Goal: Find specific page/section: Find specific page/section

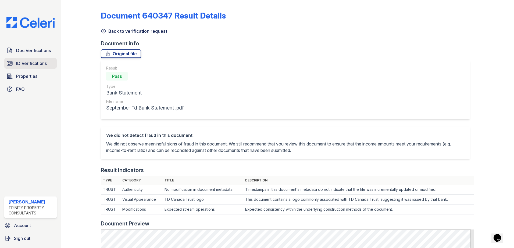
scroll to position [215, 0]
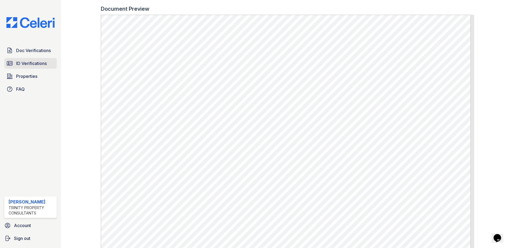
click at [38, 64] on span "ID Verifications" at bounding box center [31, 63] width 31 height 6
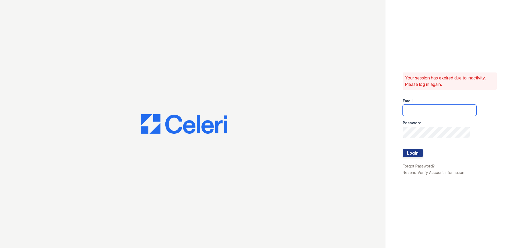
type input "dandrews@trinity-pm.com"
click at [414, 153] on button "Login" at bounding box center [412, 153] width 20 height 9
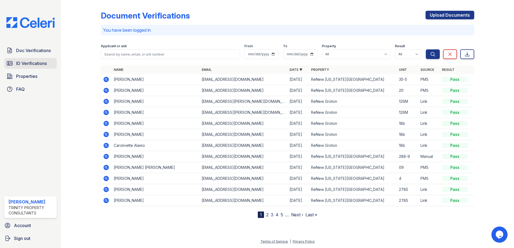
click at [20, 62] on span "ID Verifications" at bounding box center [31, 63] width 31 height 6
